Goal: Navigation & Orientation: Find specific page/section

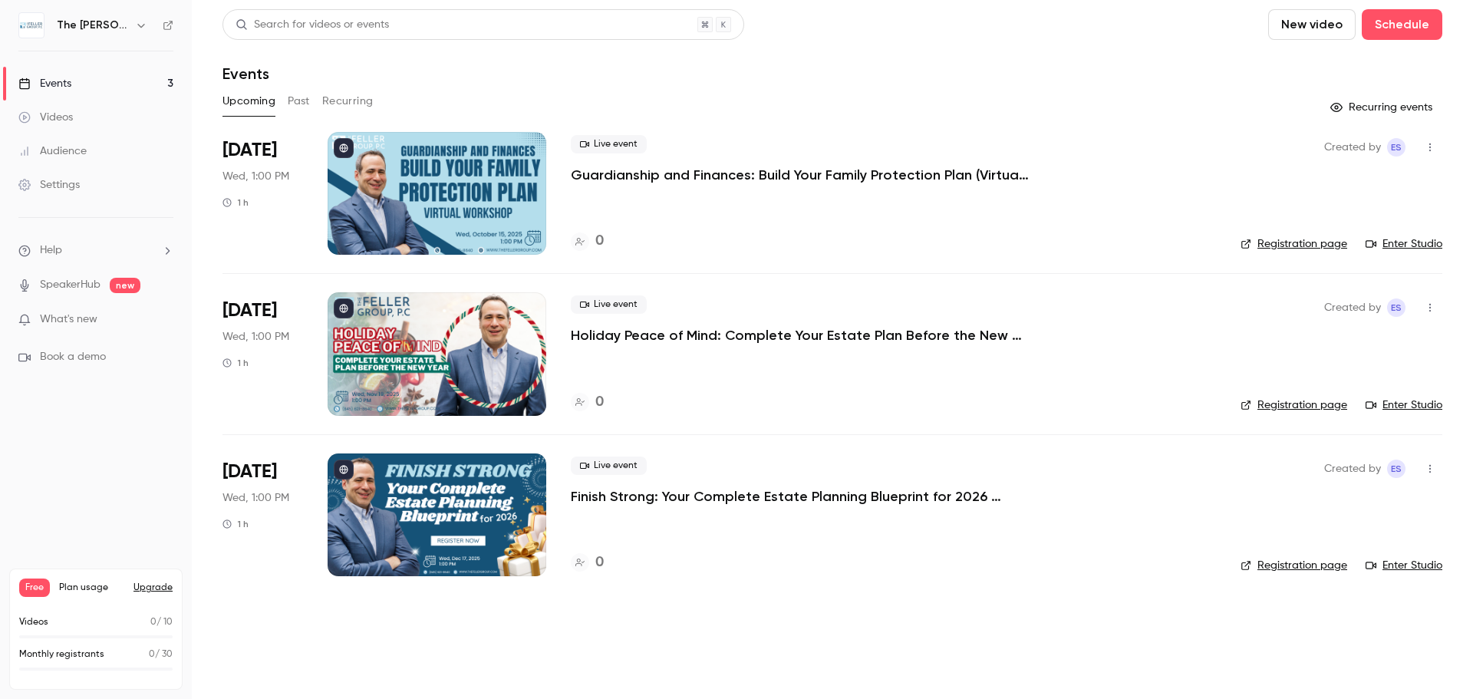
click at [47, 285] on link "SpeakerHub" at bounding box center [70, 285] width 61 height 16
click at [73, 318] on span "What's new" at bounding box center [69, 320] width 58 height 16
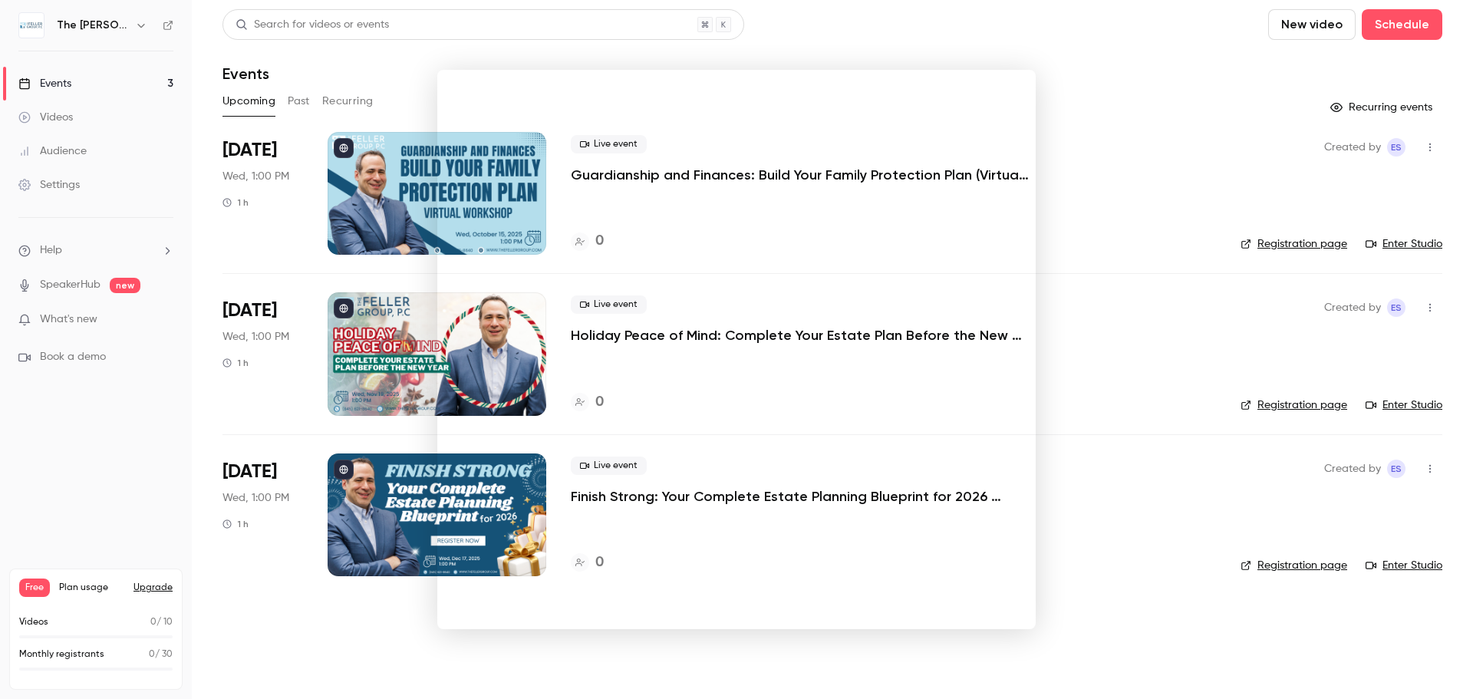
click at [1027, 34] on div at bounding box center [736, 349] width 1473 height 699
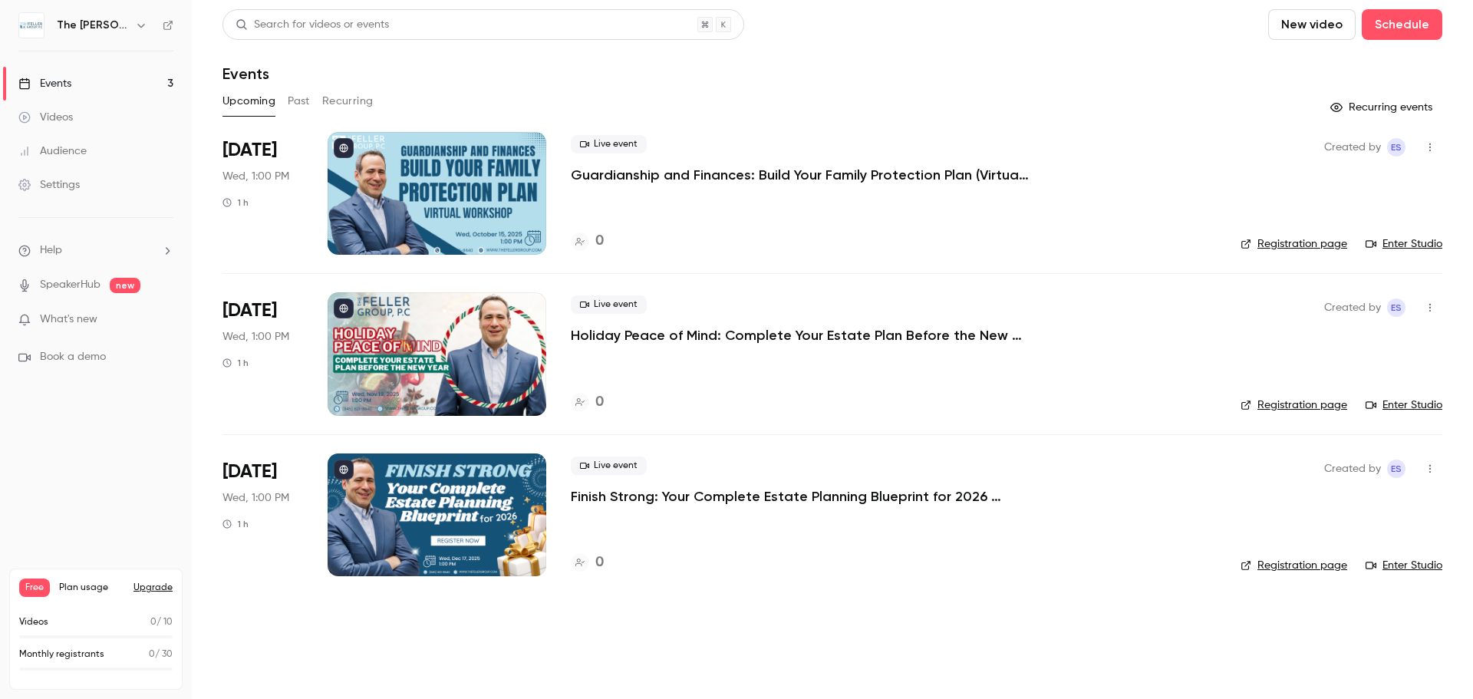
click at [60, 148] on div "Audience" at bounding box center [52, 150] width 68 height 15
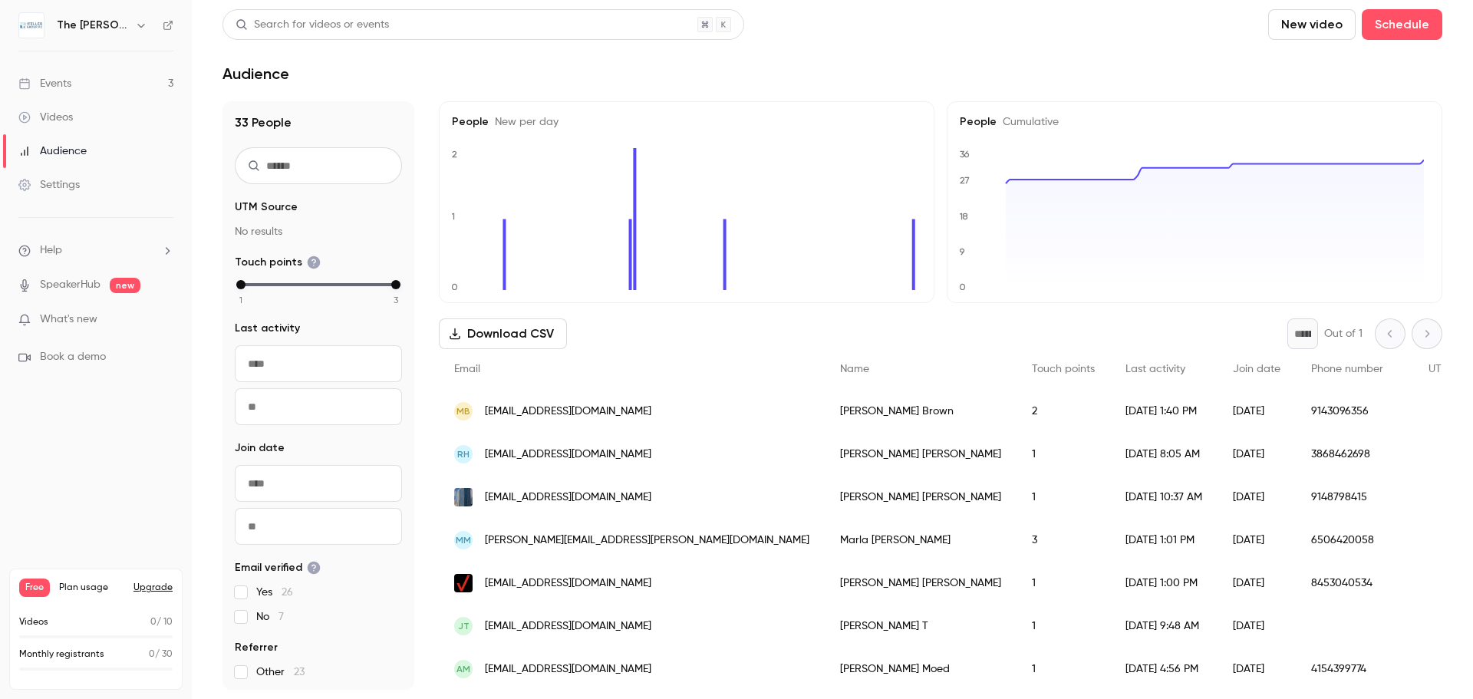
click at [64, 188] on div "Settings" at bounding box center [48, 184] width 61 height 15
